Goal: Task Accomplishment & Management: Manage account settings

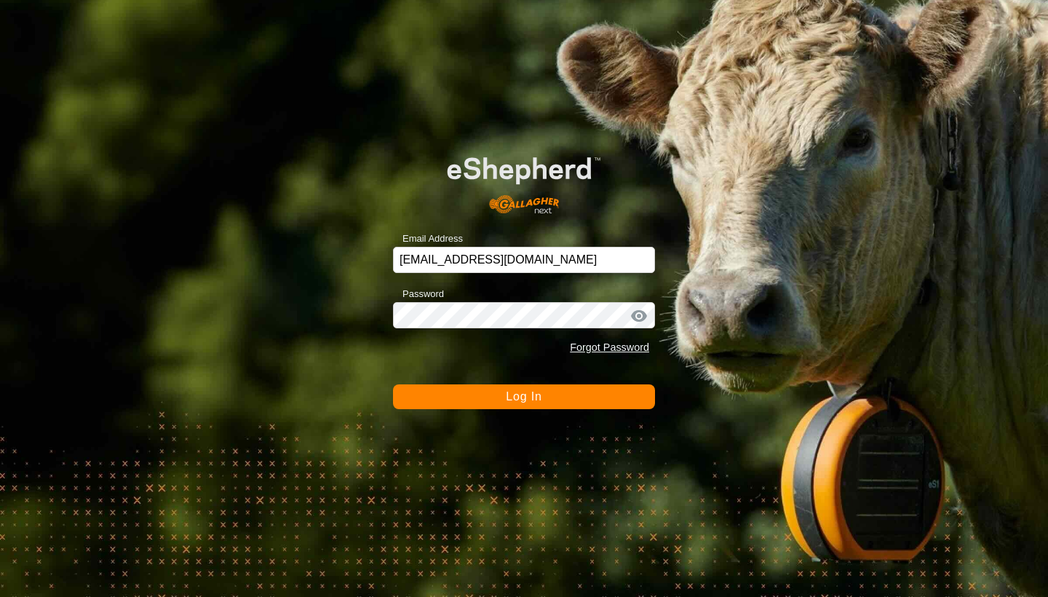
click at [518, 395] on span "Log In" at bounding box center [524, 396] width 36 height 12
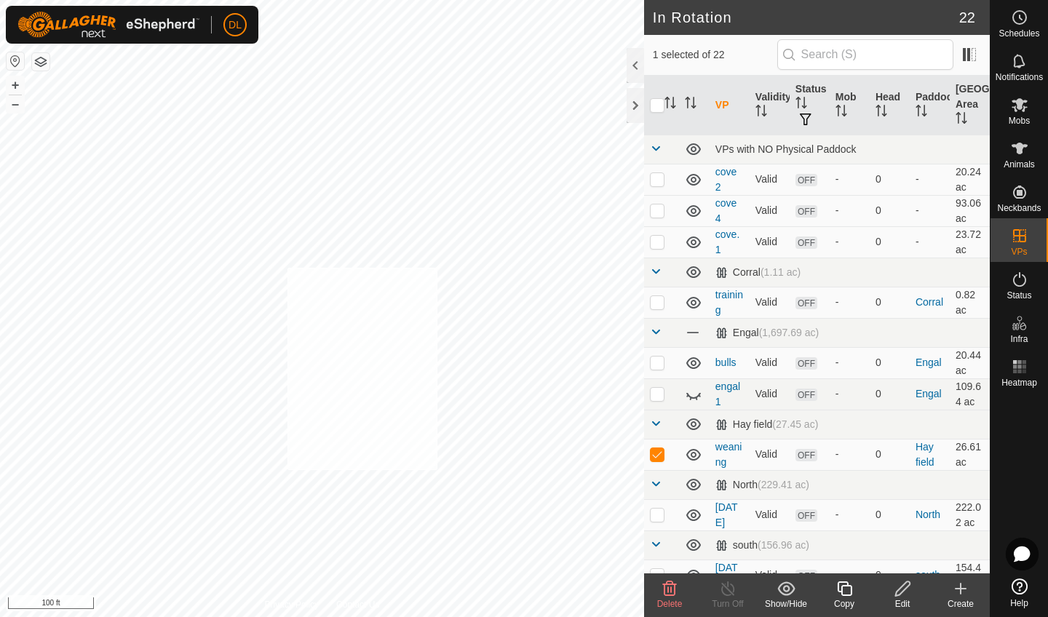
checkbox input "true"
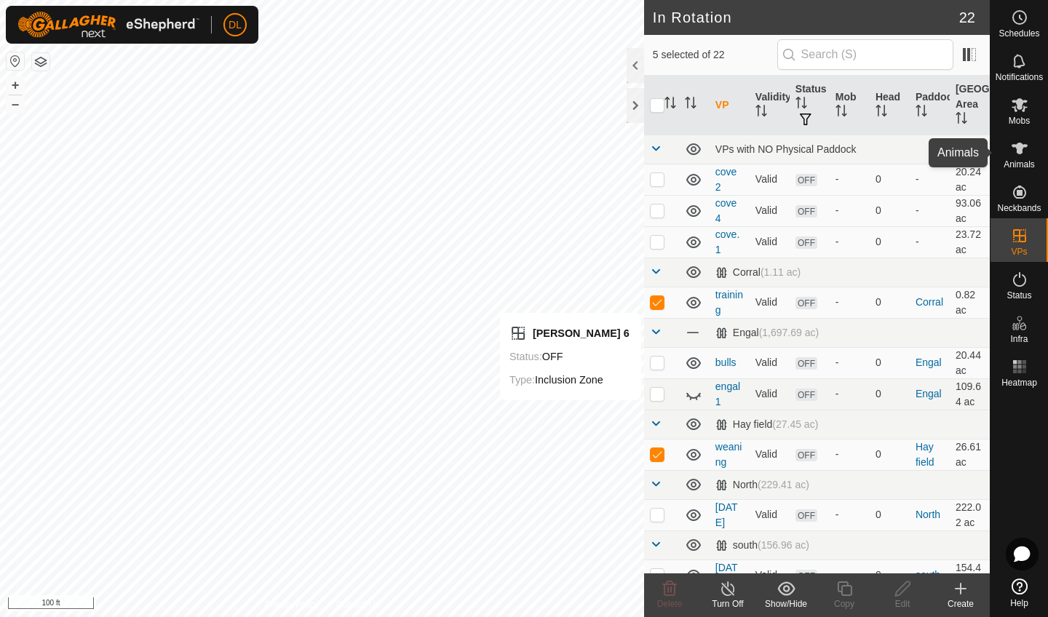
click at [1031, 161] on span "Animals" at bounding box center [1019, 164] width 31 height 9
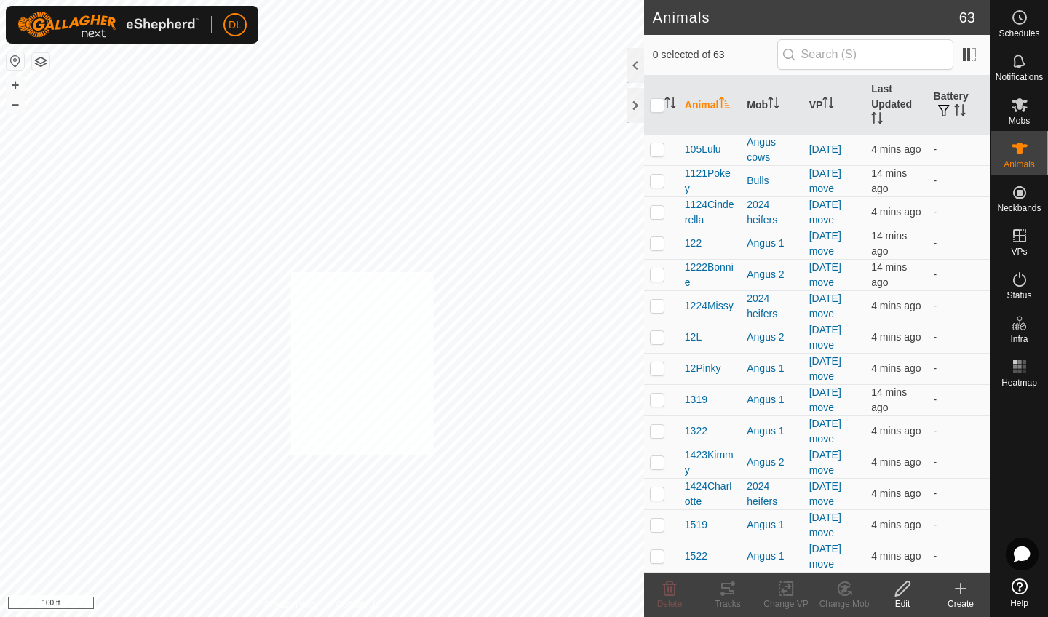
checkbox input "true"
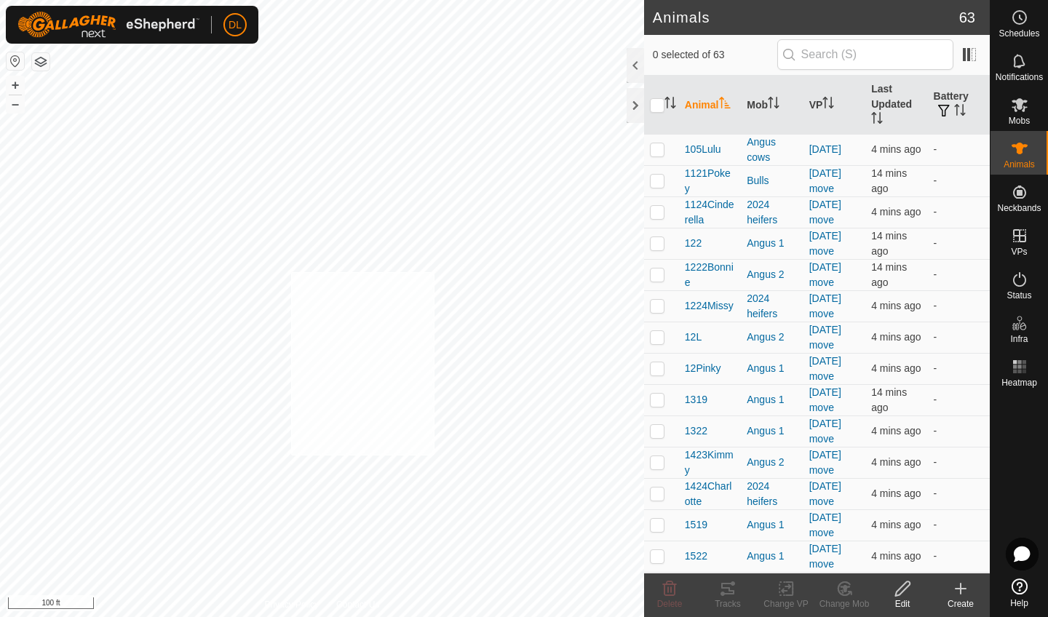
checkbox input "true"
click at [781, 596] on icon at bounding box center [787, 588] width 18 height 17
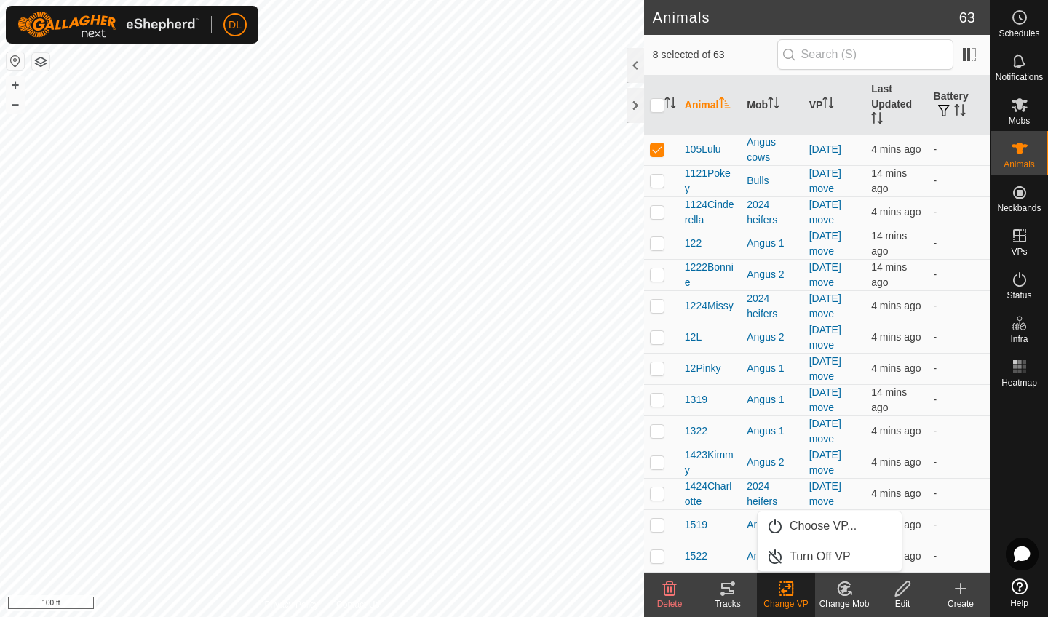
click at [786, 594] on icon at bounding box center [787, 588] width 18 height 17
click at [799, 529] on link "Choose VP..." at bounding box center [830, 526] width 144 height 29
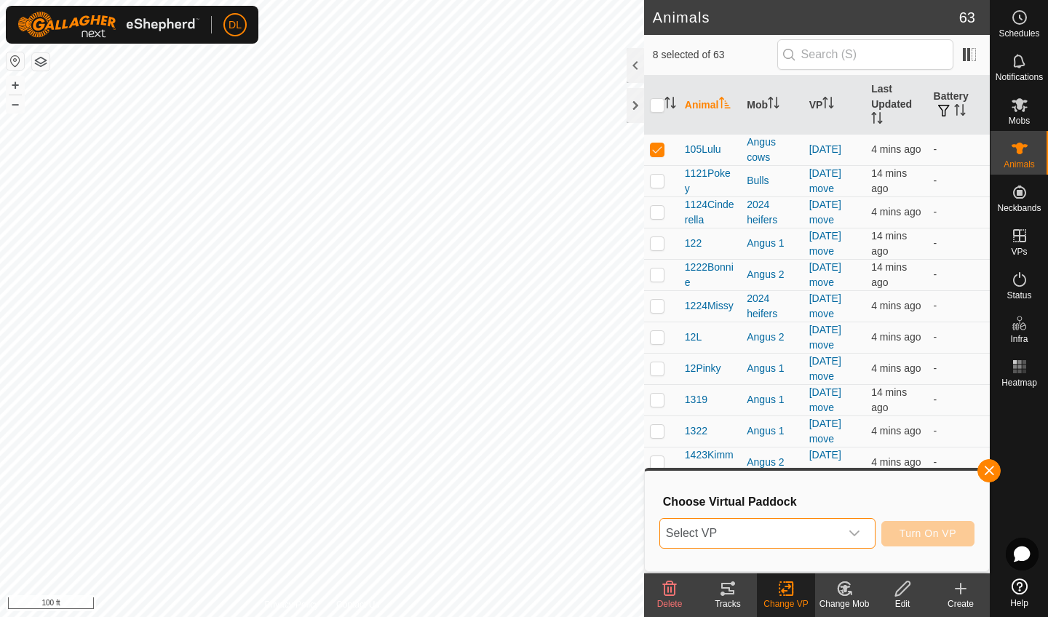
click at [775, 537] on span "Select VP" at bounding box center [750, 533] width 180 height 29
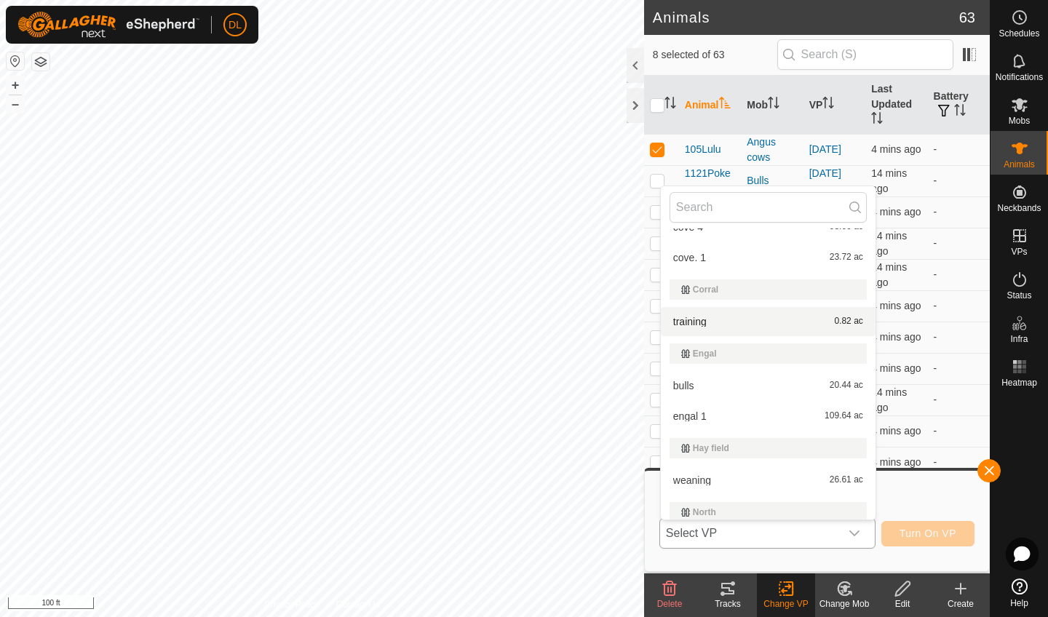
scroll to position [81, 0]
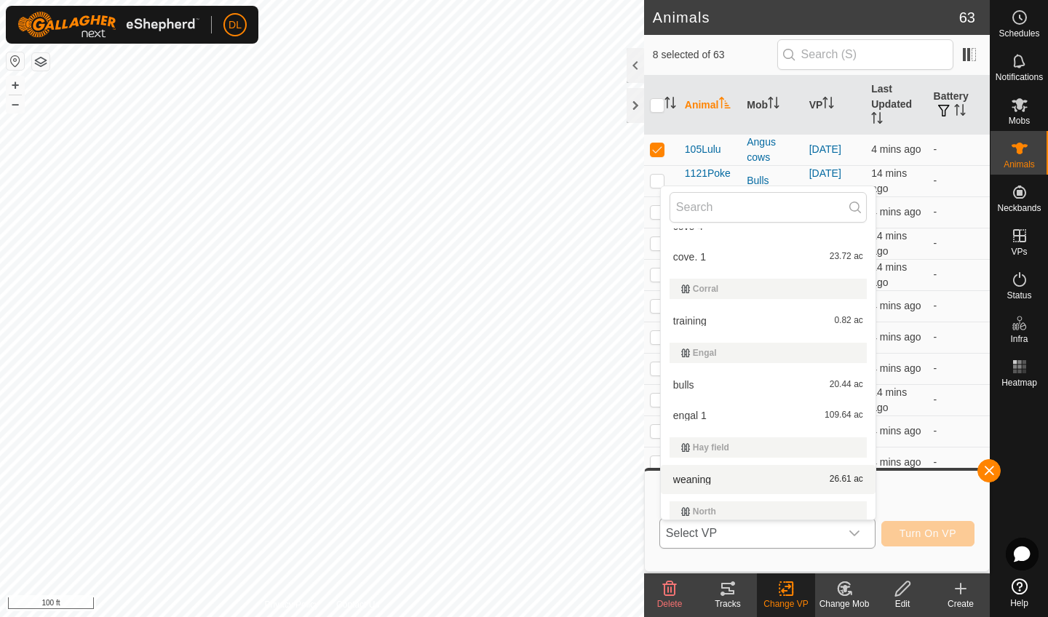
click at [693, 481] on li "weaning 26.61 ac" at bounding box center [768, 479] width 215 height 29
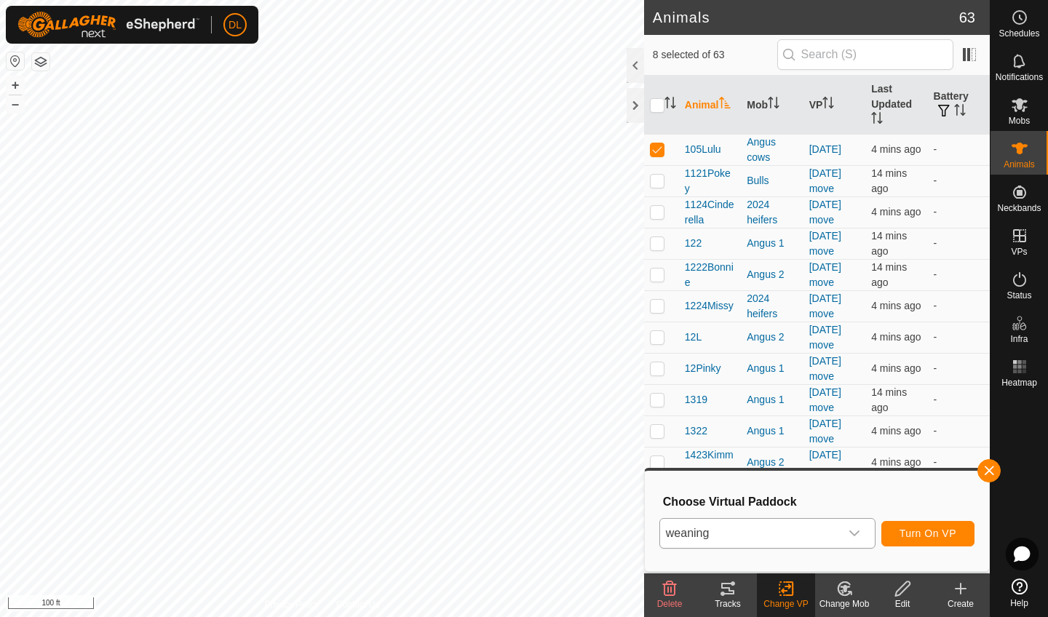
click at [921, 536] on span "Turn On VP" at bounding box center [928, 534] width 57 height 12
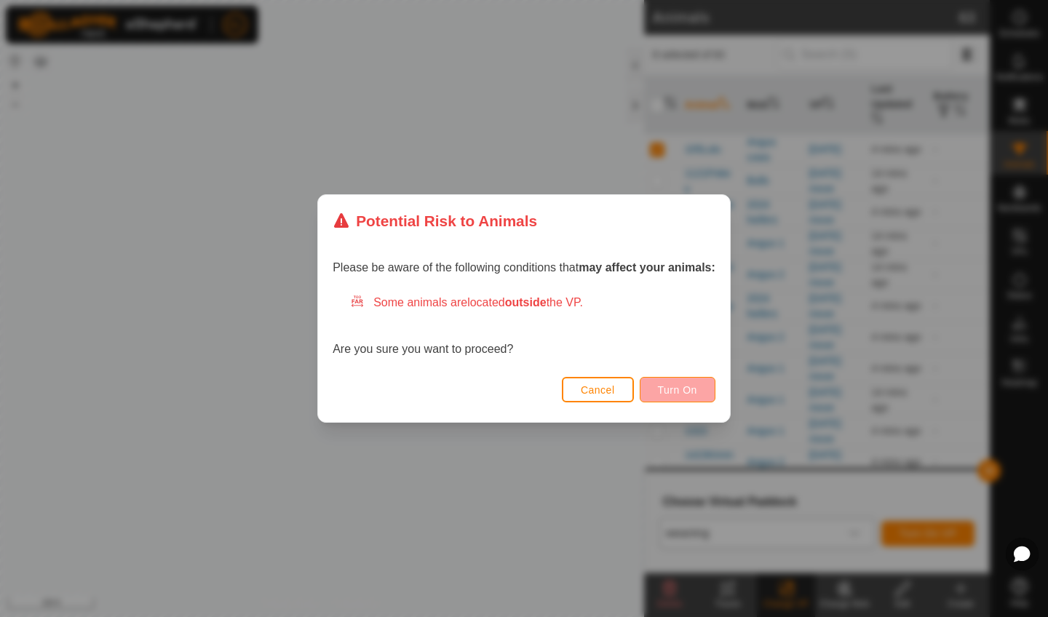
click at [673, 384] on button "Turn On" at bounding box center [678, 389] width 76 height 25
